Goal: Navigation & Orientation: Find specific page/section

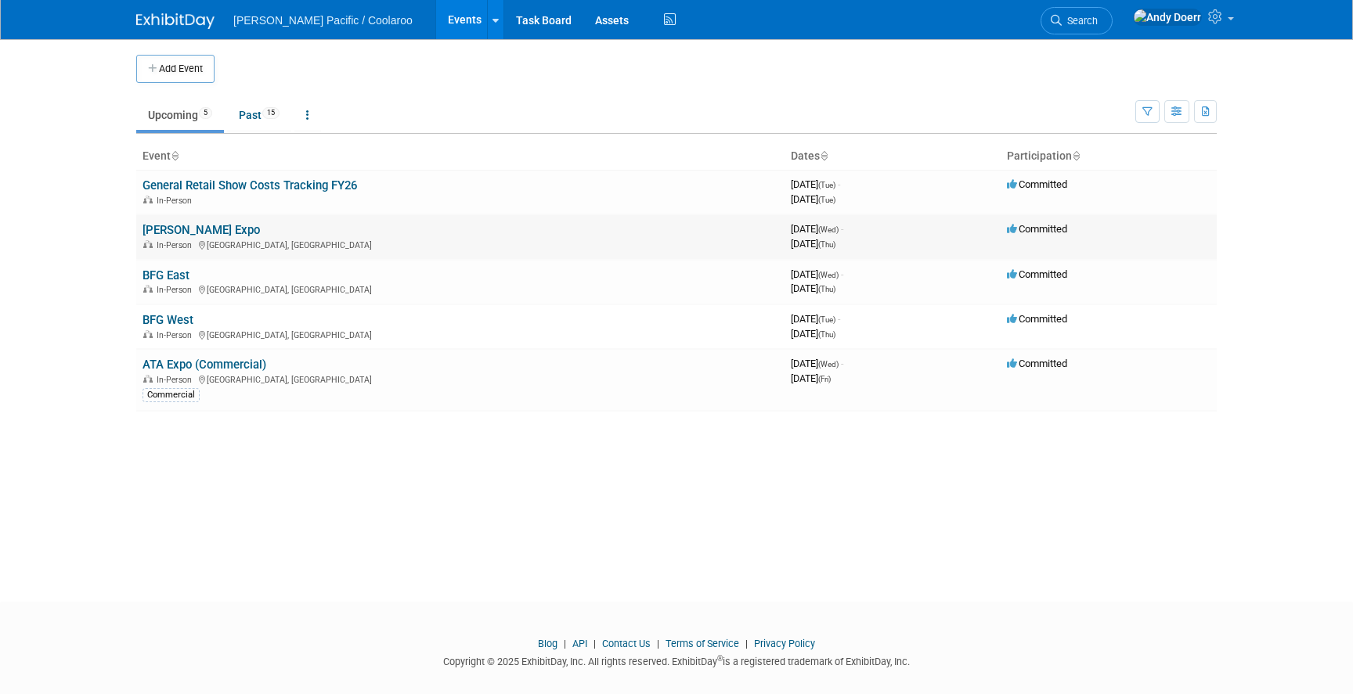
click at [182, 227] on link "[PERSON_NAME] Expo" at bounding box center [200, 230] width 117 height 14
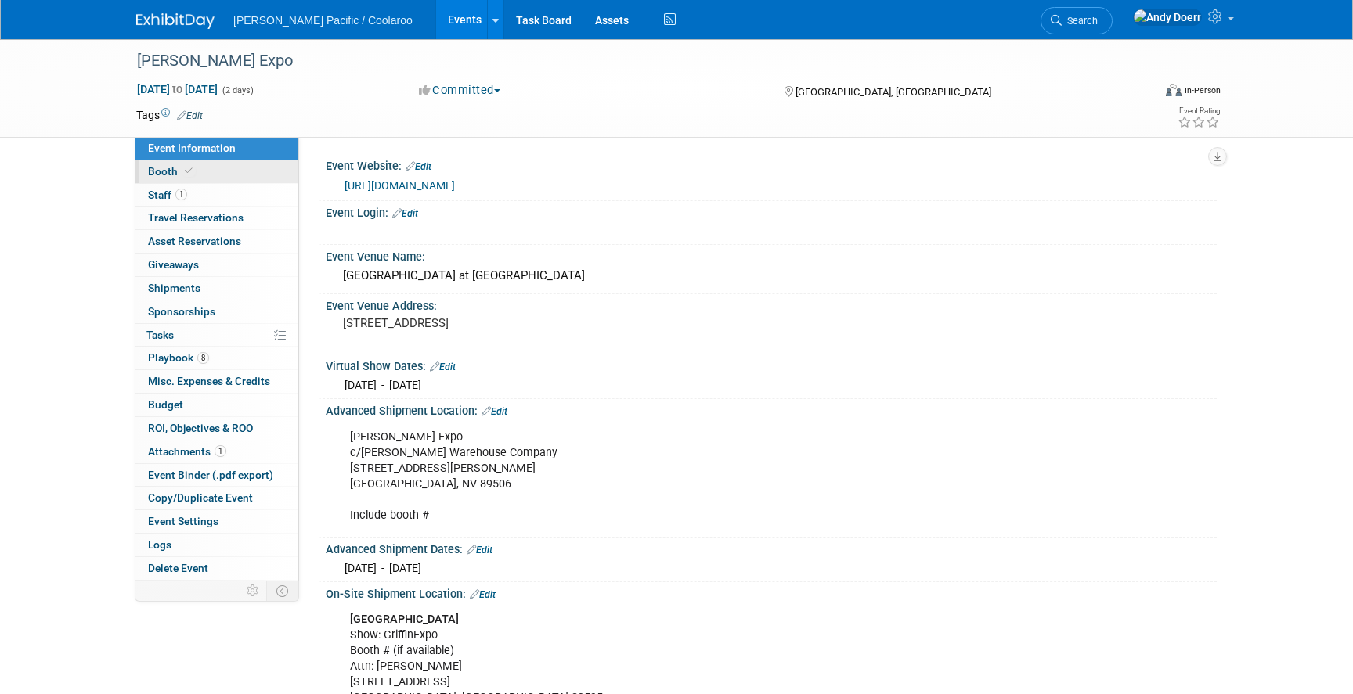
click at [200, 166] on link "Booth" at bounding box center [216, 171] width 163 height 23
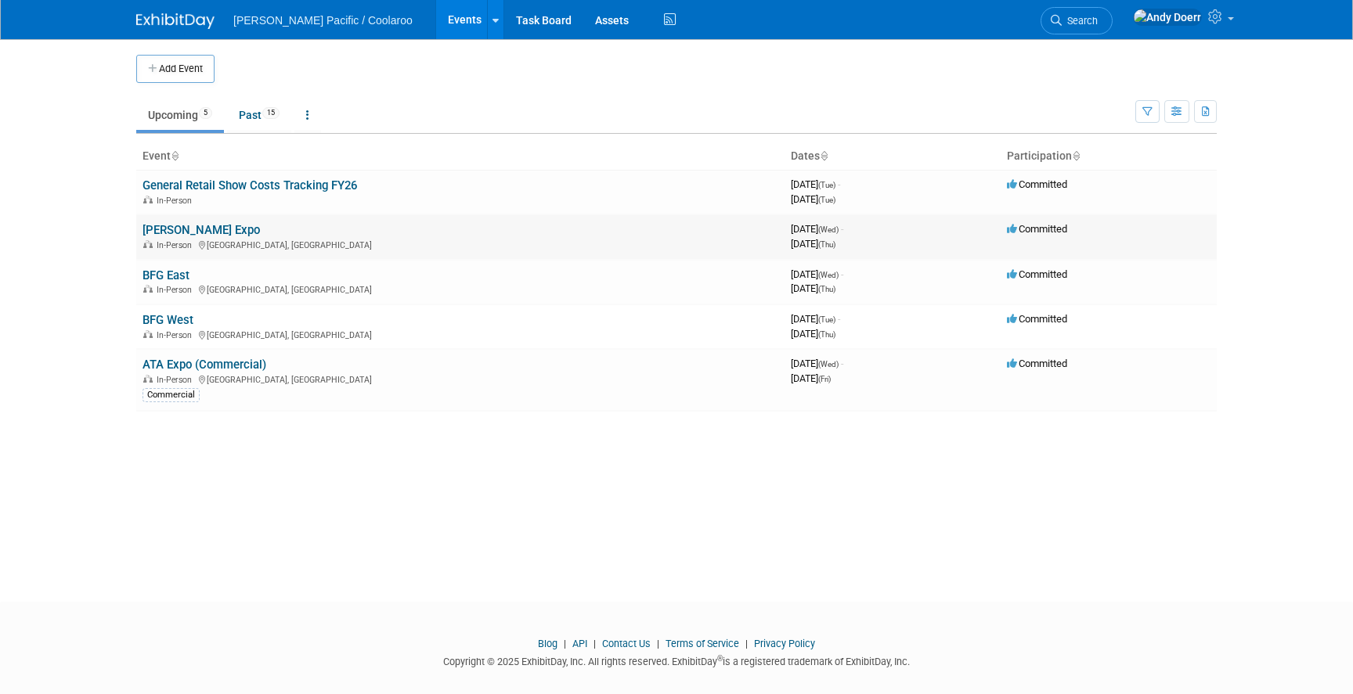
click at [177, 227] on link "[PERSON_NAME] Expo" at bounding box center [200, 230] width 117 height 14
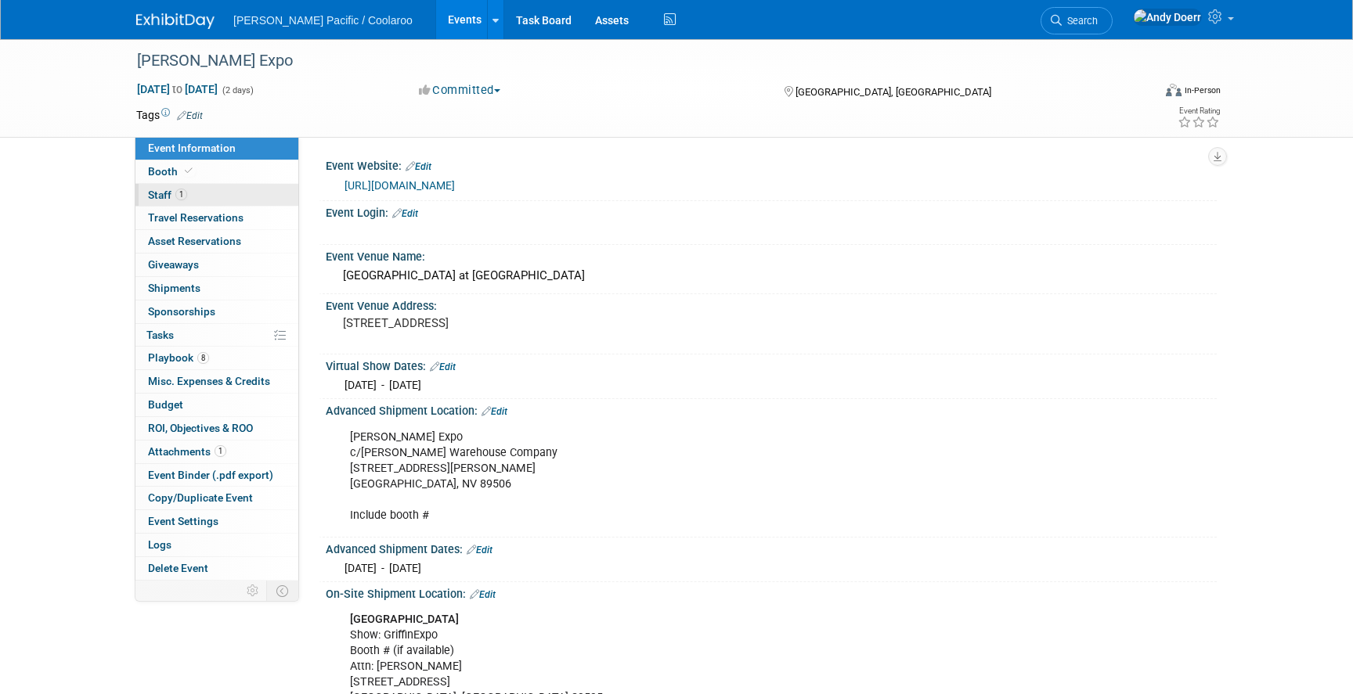
click at [218, 193] on link "1 Staff 1" at bounding box center [216, 195] width 163 height 23
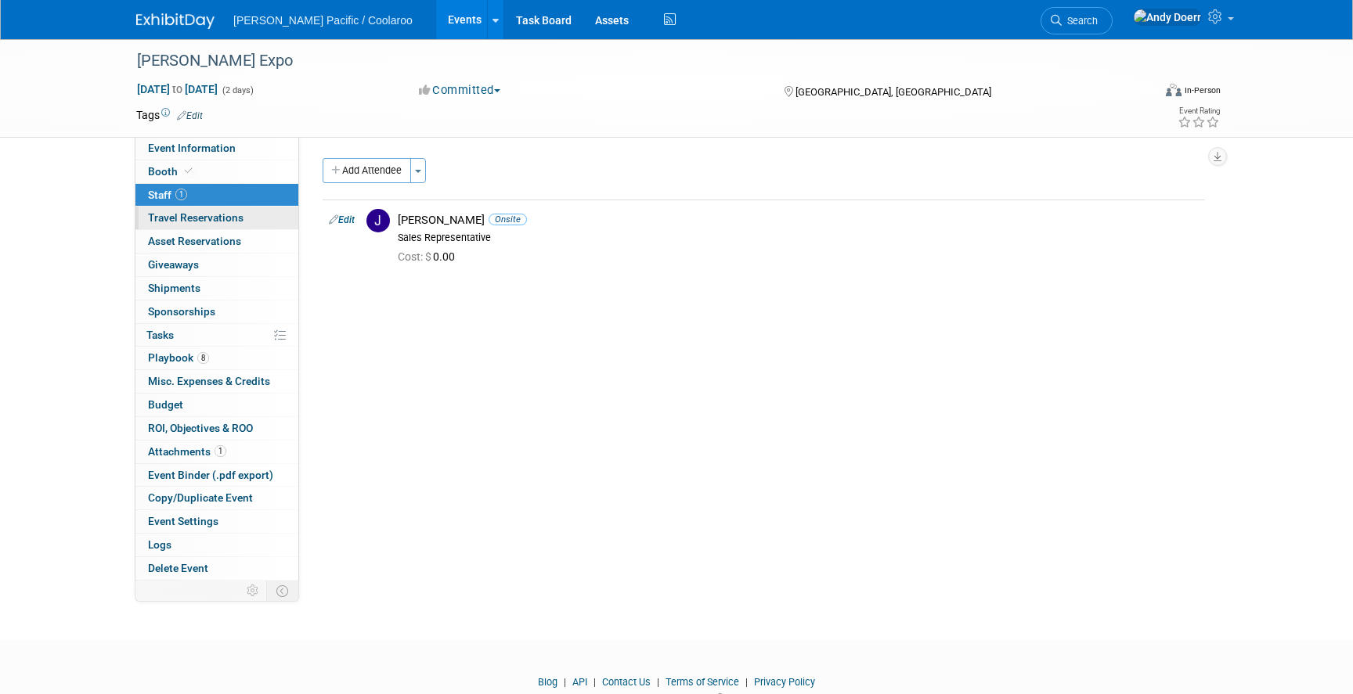
click at [237, 222] on span "Travel Reservations 0" at bounding box center [196, 217] width 96 height 13
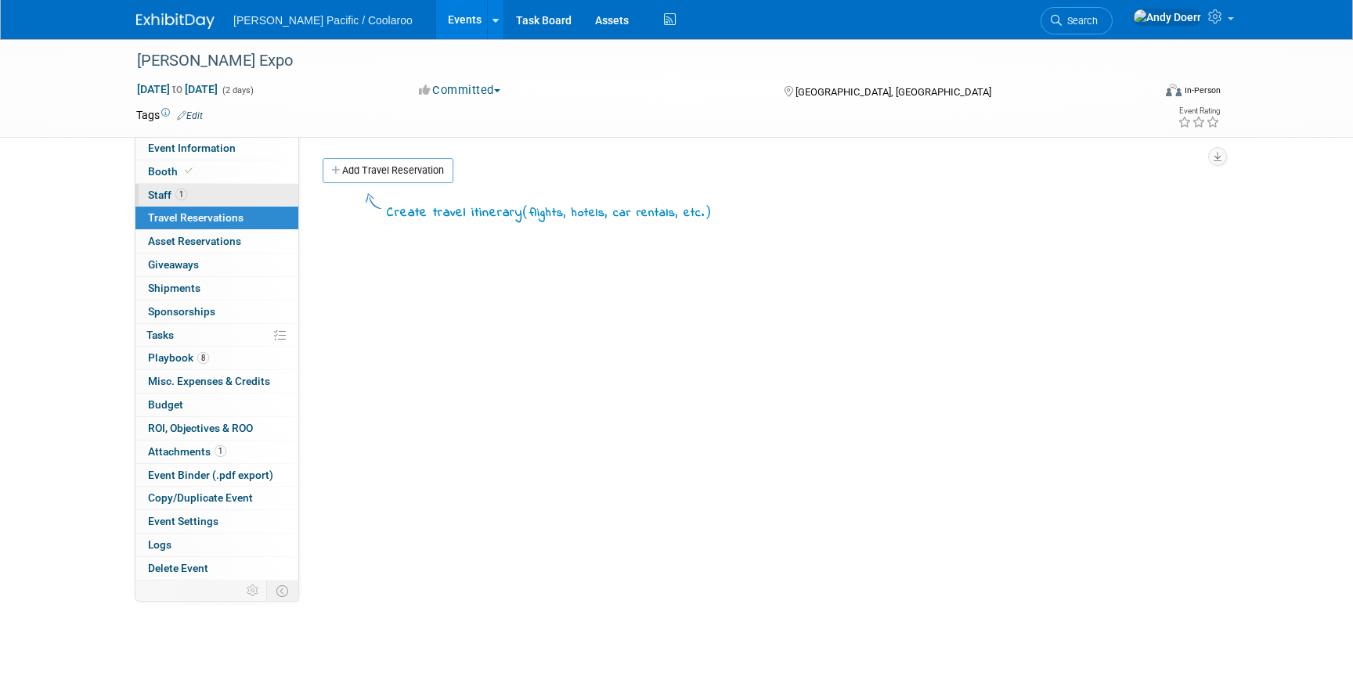
click at [236, 189] on link "1 Staff 1" at bounding box center [216, 195] width 163 height 23
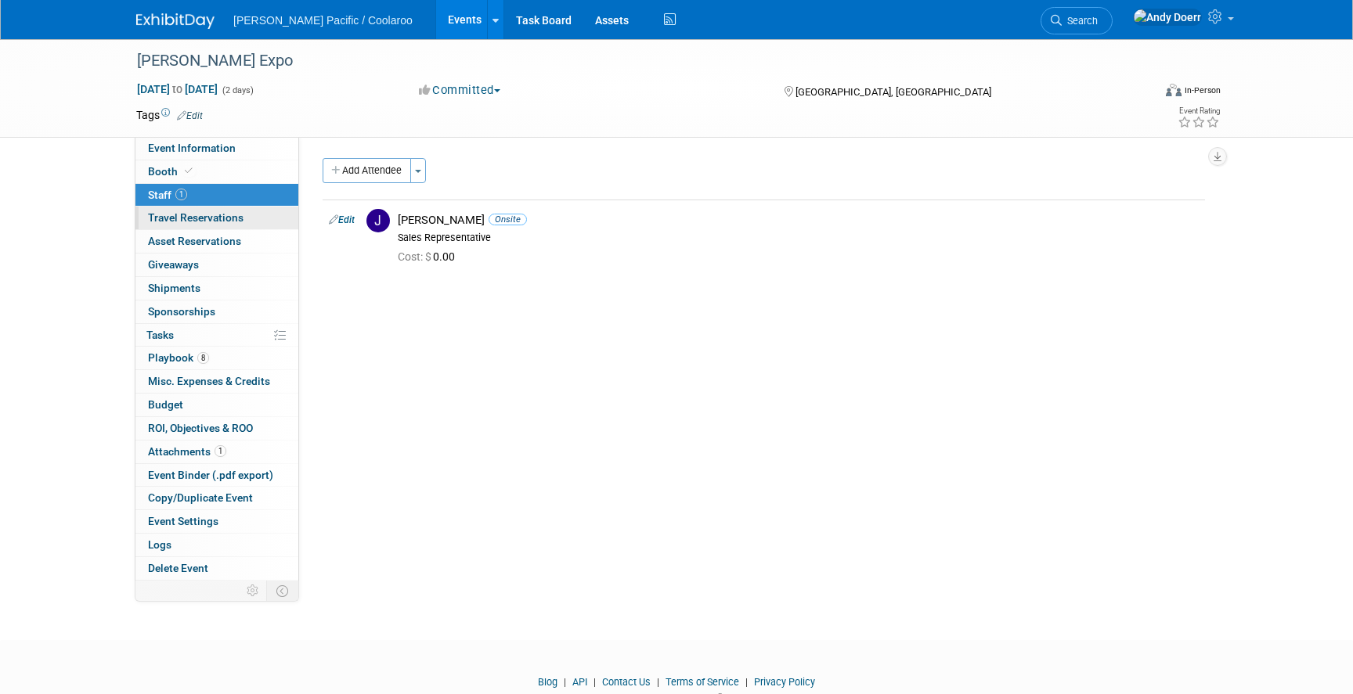
click at [187, 218] on span "Travel Reservations 0" at bounding box center [196, 217] width 96 height 13
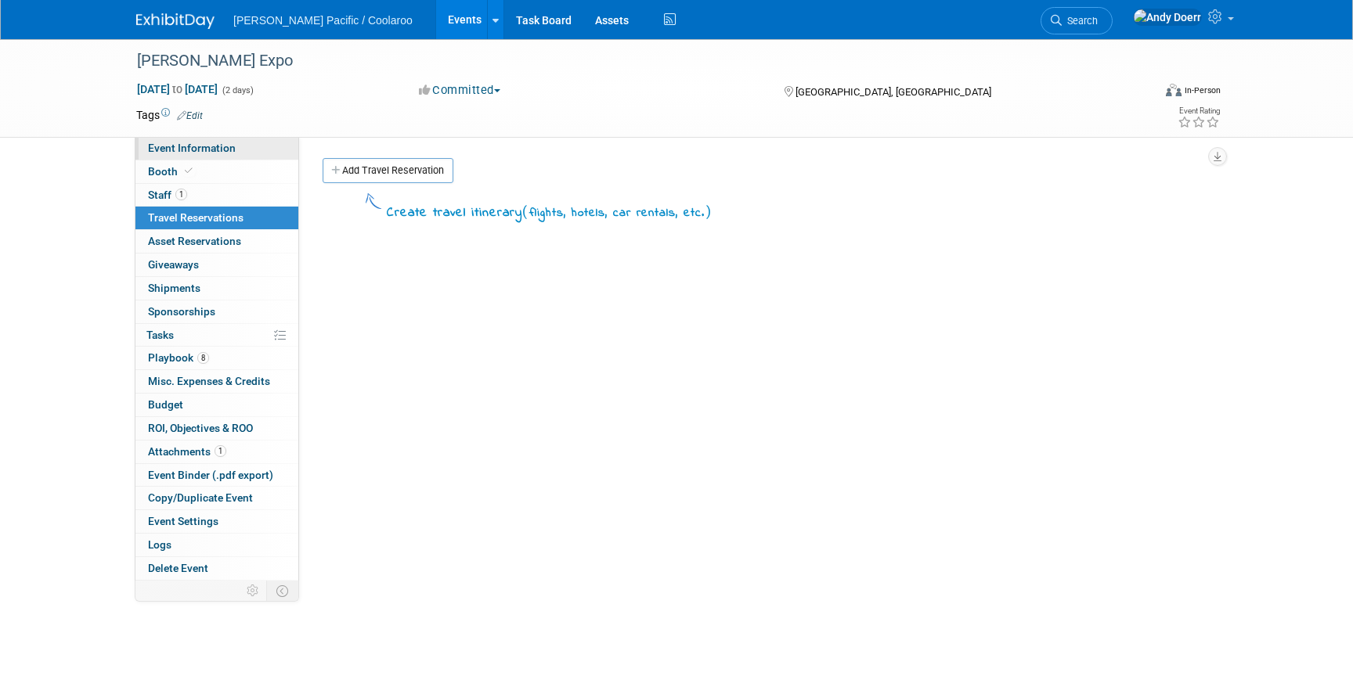
click at [207, 148] on span "Event Information" at bounding box center [192, 148] width 88 height 13
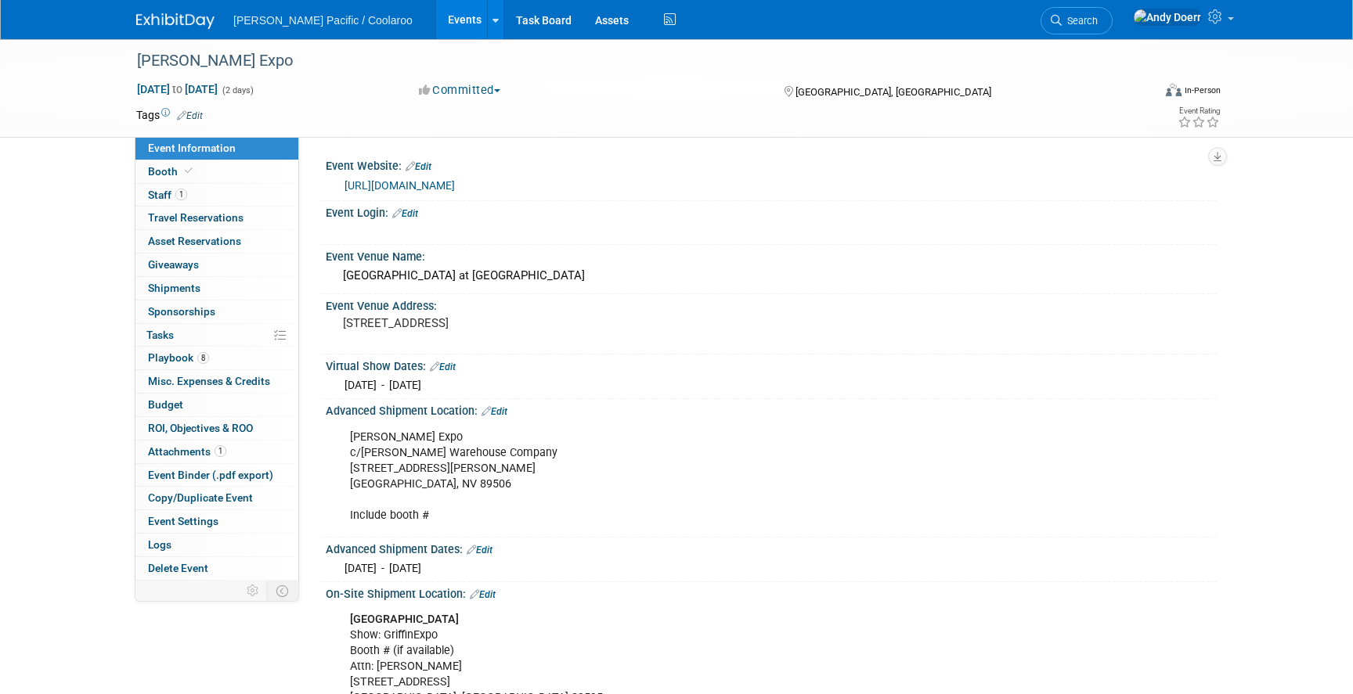
click at [83, 165] on div "Griffin Expo Aug 27, 2025 to Aug 28, 2025 (2 days) Aug 27, 2025 to Aug 28, 2025…" at bounding box center [676, 561] width 1353 height 1044
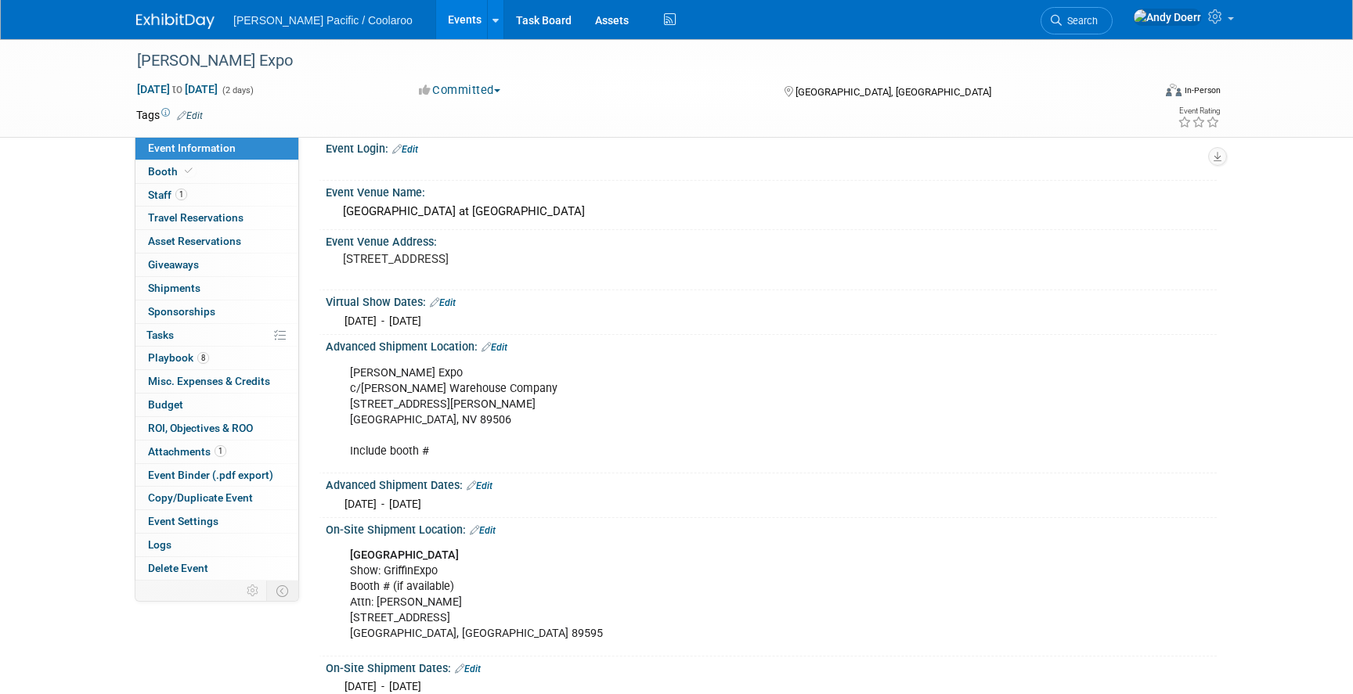
scroll to position [63, 0]
